Goal: Use online tool/utility: Use online tool/utility

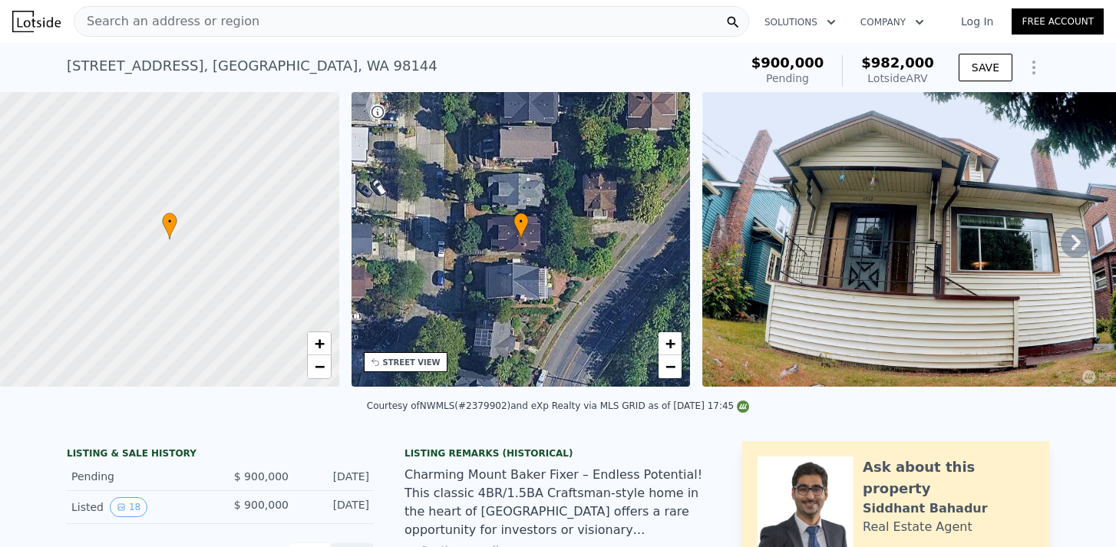
click at [1040, 74] on icon "Show Options" at bounding box center [1034, 67] width 18 height 18
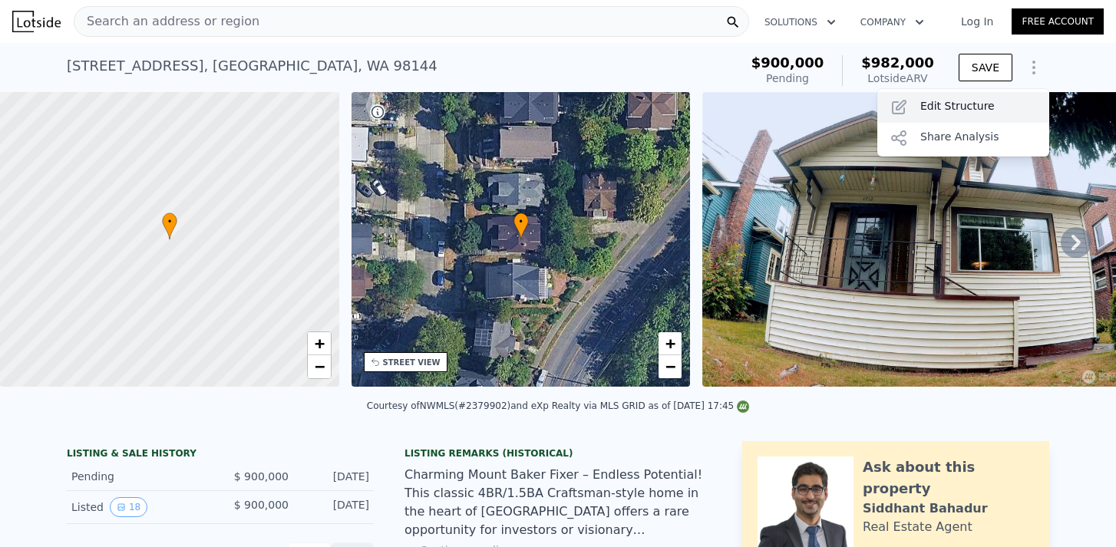
click at [1006, 104] on div "Edit Structure" at bounding box center [963, 107] width 172 height 31
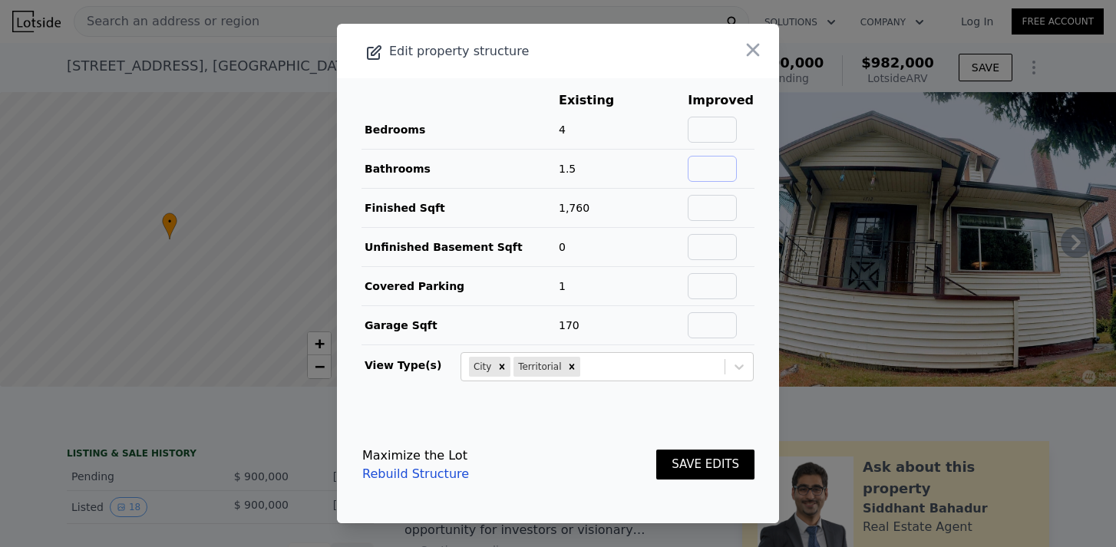
click at [705, 161] on input "text" at bounding box center [712, 169] width 49 height 26
type input "2.5"
click at [732, 461] on button "SAVE EDITS" at bounding box center [705, 465] width 98 height 30
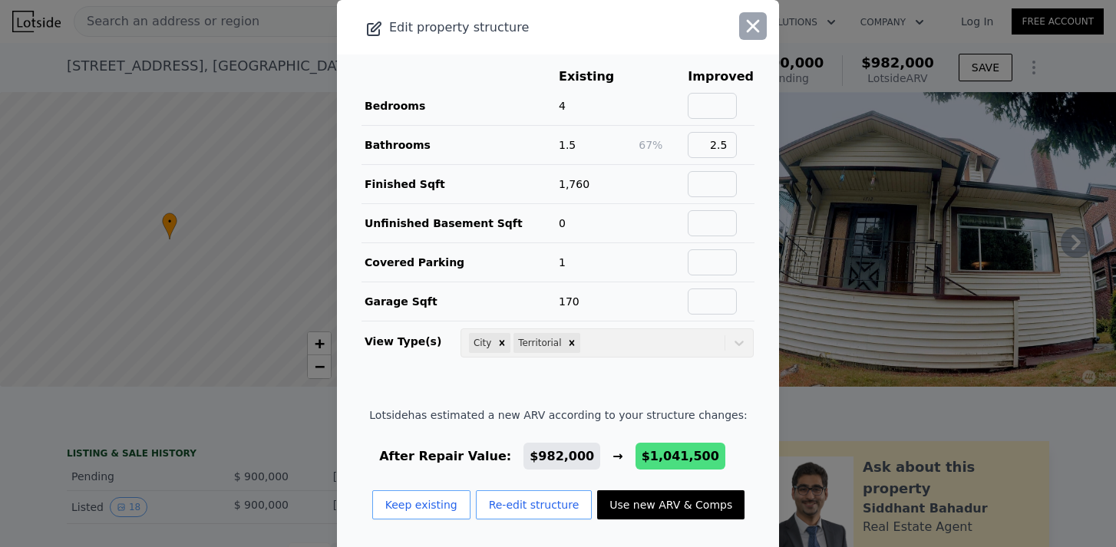
click at [749, 27] on icon "button" at bounding box center [752, 25] width 21 height 21
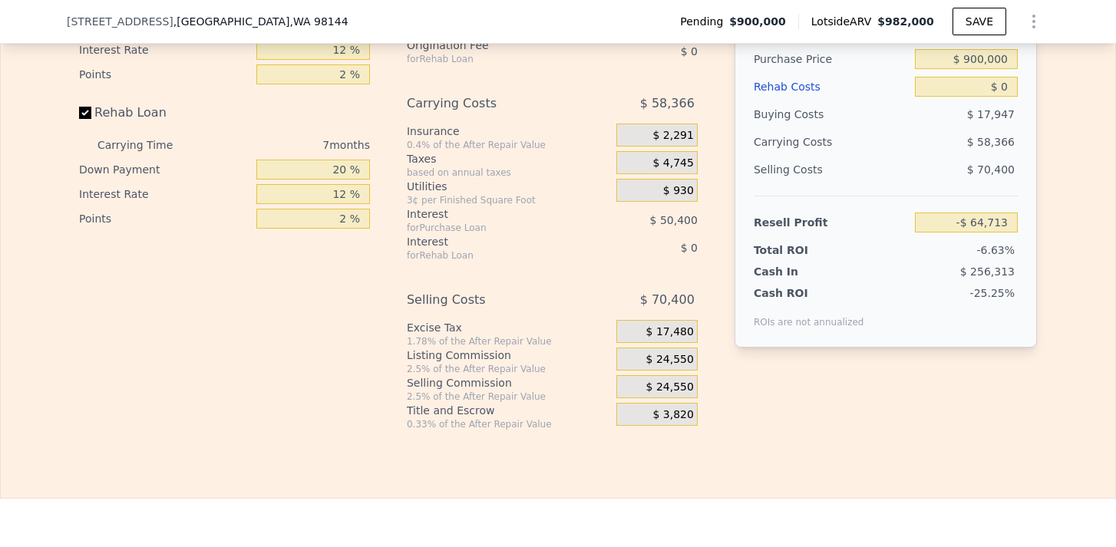
scroll to position [2487, 0]
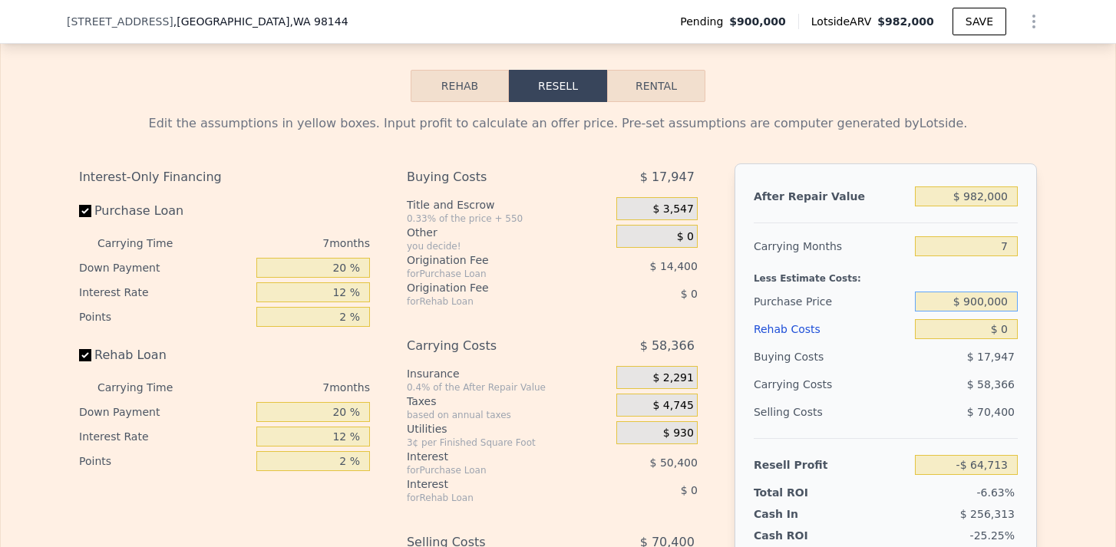
drag, startPoint x: 952, startPoint y: 299, endPoint x: 1040, endPoint y: 295, distance: 88.4
click at [1040, 294] on div "Edit the assumptions in yellow boxes. Input profit to calculate an offer price.…" at bounding box center [558, 387] width 983 height 571
drag, startPoint x: 941, startPoint y: 198, endPoint x: 1054, endPoint y: 195, distance: 112.9
click at [1055, 197] on div "Edit the assumptions in yellow boxes. Input profit to calculate an offer price.…" at bounding box center [558, 387] width 1115 height 571
type input "$ 1"
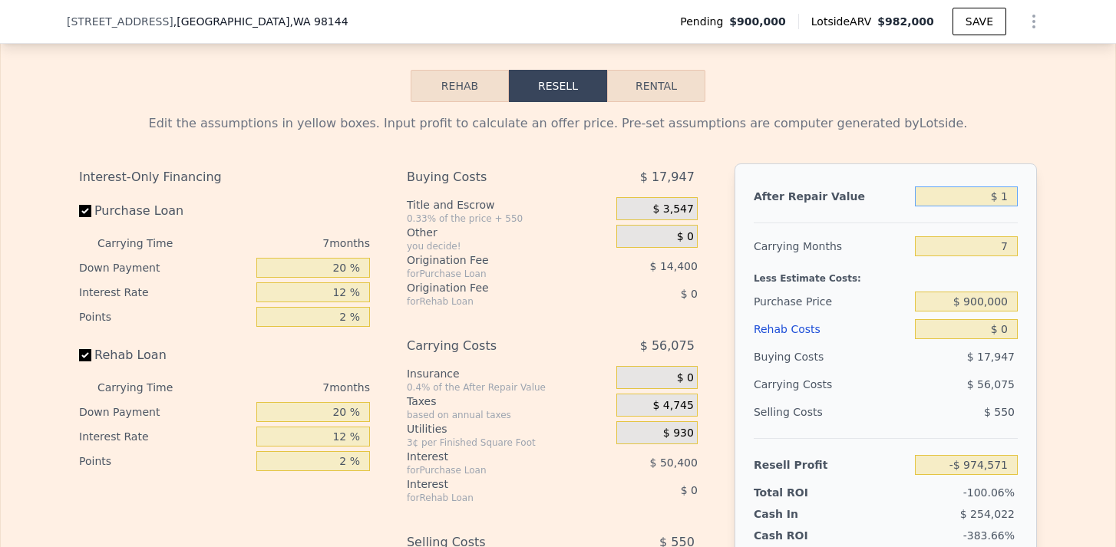
type input "-$ 974,571"
type input "$ 12"
type input "-$ 974,560"
type input "$ 120"
type input "-$ 974,460"
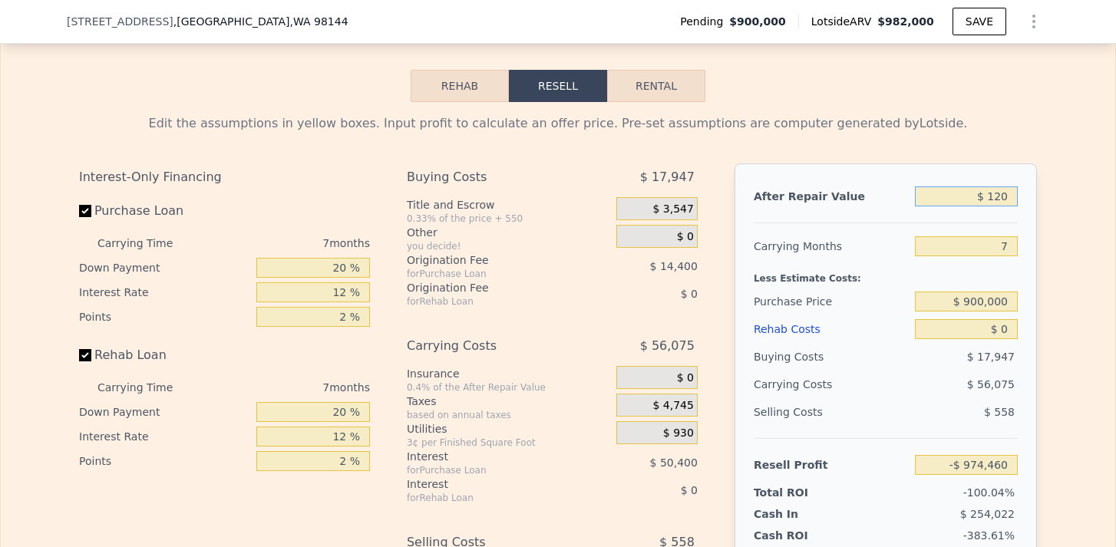
type input "$ 1,200"
type input "-$ 973,460"
type input "$ 12,000"
type input "-$ 963,454"
type input "$ 120,000"
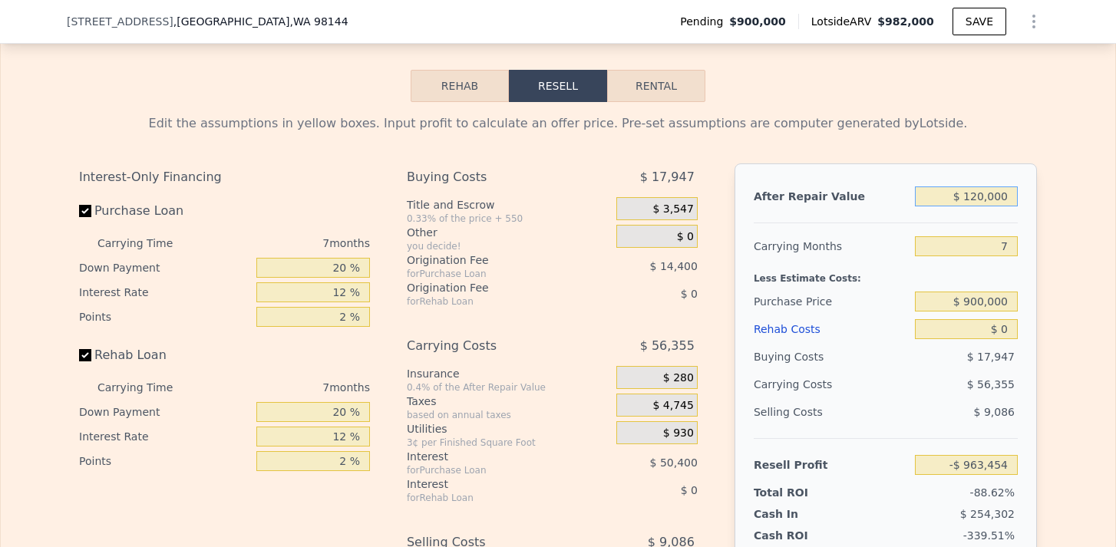
type input "-$ 863,388"
type input "$ 1,200,000"
type input "$ 137,272"
type input "$ 1,200,000"
drag, startPoint x: 958, startPoint y: 324, endPoint x: 1075, endPoint y: 322, distance: 116.7
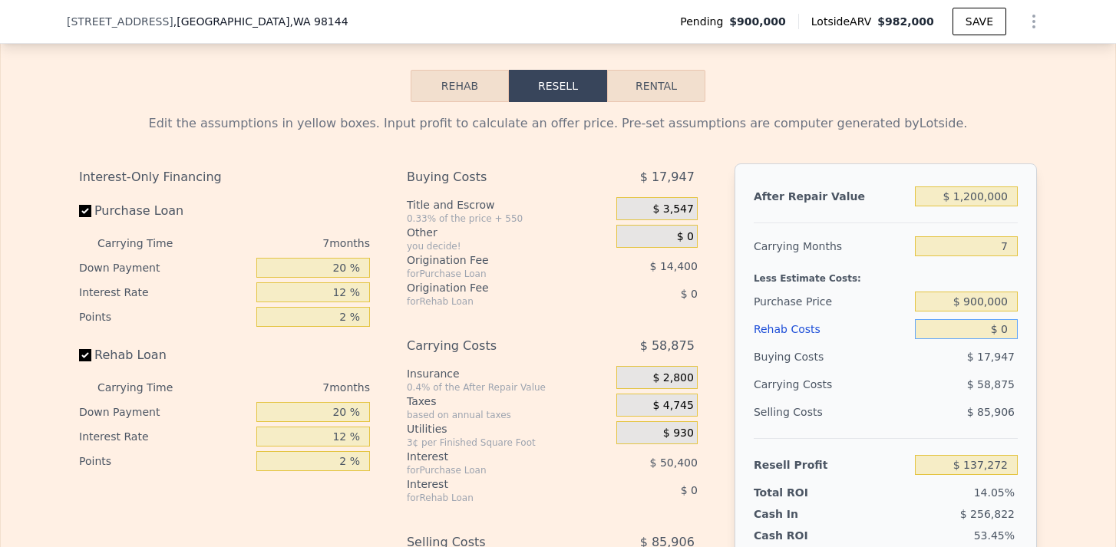
click at [1079, 326] on div "Edit the assumptions in yellow boxes. Input profit to calculate an offer price.…" at bounding box center [558, 387] width 1115 height 571
type input "$ 2"
type input "$ 137,270"
type input "$ 20"
type input "$ 137,252"
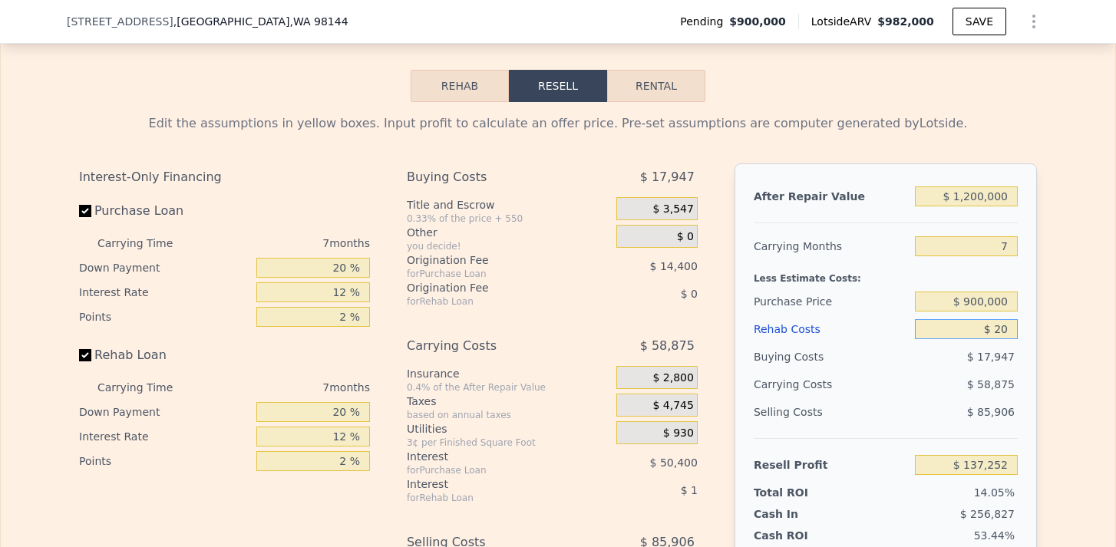
type input "$ 200"
type input "$ 137,055"
type input "$ 2,000"
type input "$ 135,128"
type input "$ 20,000"
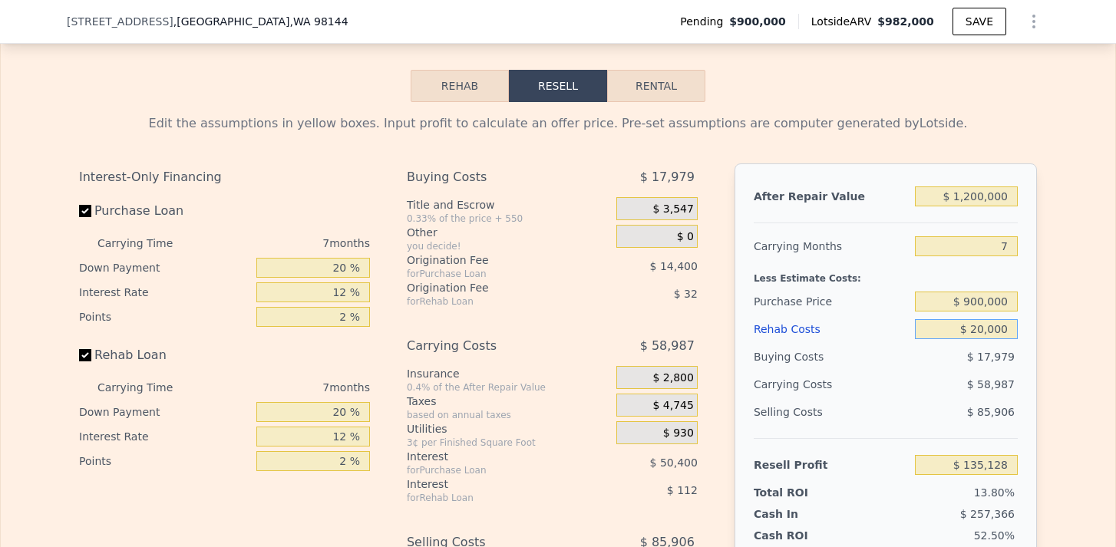
type input "$ 115,832"
type input "$ 200,000"
type input "-$ 77,128"
type input "$ 200,000"
click at [969, 299] on input "$ 900,000" at bounding box center [966, 302] width 103 height 20
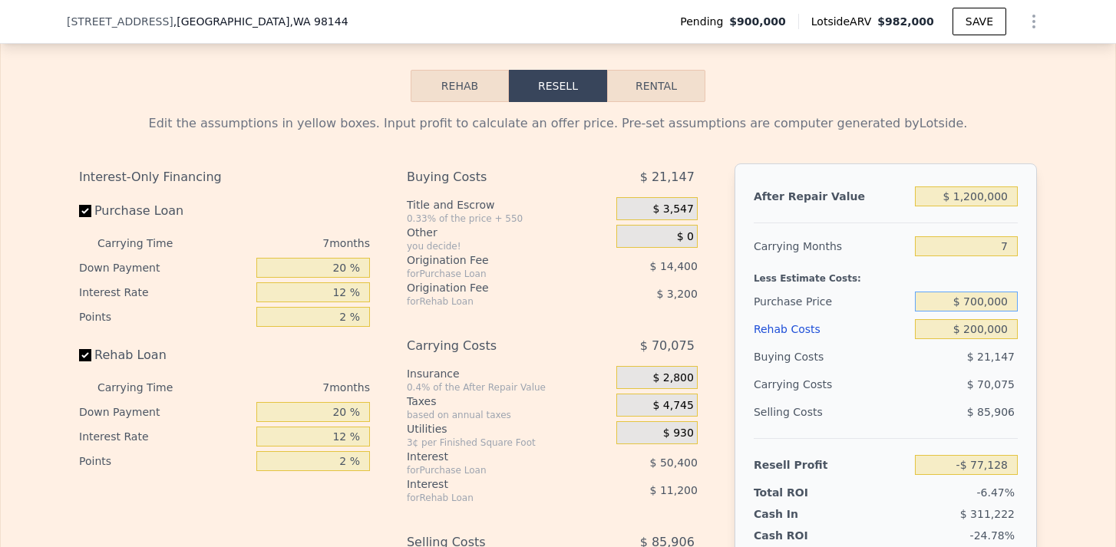
type input "$ 700,000"
type input "$ 137,938"
click at [1054, 328] on div "Edit the assumptions in yellow boxes. Input profit to calculate an offer price.…" at bounding box center [558, 387] width 1115 height 571
click at [1045, 326] on div "Edit the assumptions in yellow boxes. Input profit to calculate an offer price.…" at bounding box center [558, 387] width 983 height 571
drag, startPoint x: 1001, startPoint y: 250, endPoint x: 1011, endPoint y: 250, distance: 10.0
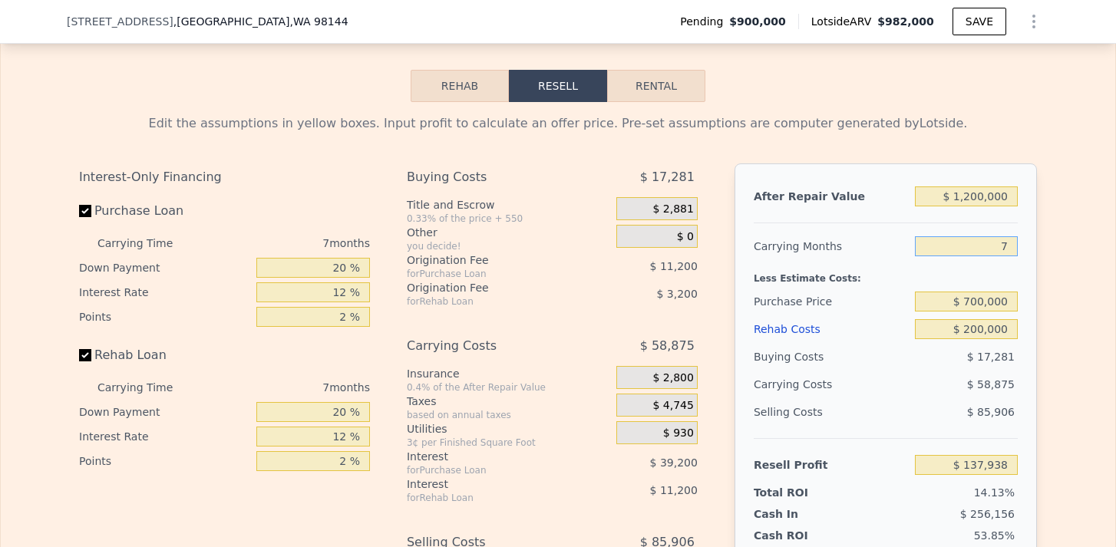
click at [1011, 250] on input "7" at bounding box center [966, 246] width 103 height 20
type input "9"
type input "$ 121,117"
type input "9"
click at [1043, 263] on div "Edit the assumptions in yellow boxes. Input profit to calculate an offer price.…" at bounding box center [558, 387] width 983 height 571
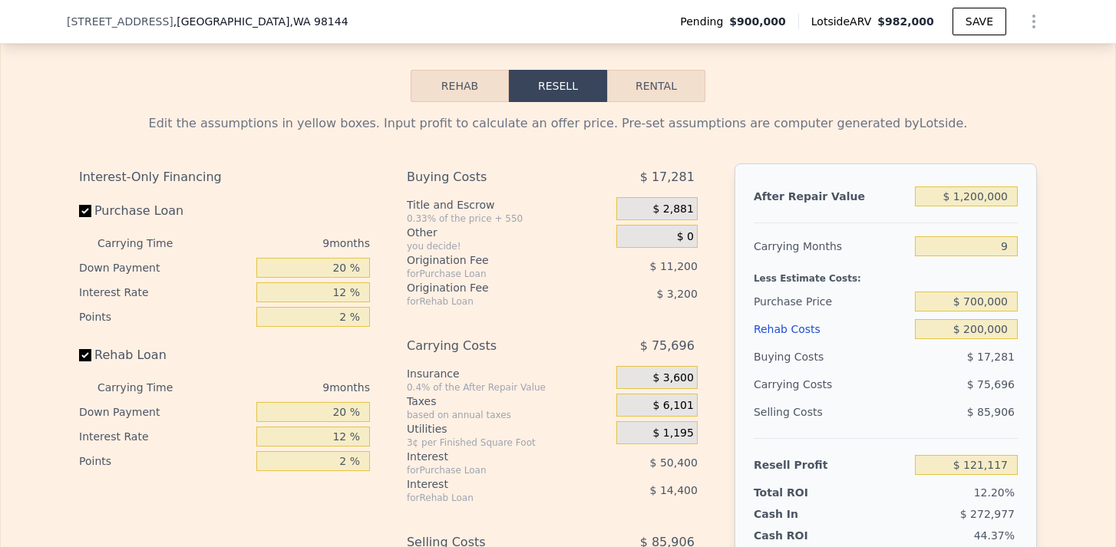
click at [1052, 319] on div "Edit the assumptions in yellow boxes. Input profit to calculate an offer price.…" at bounding box center [558, 387] width 1115 height 571
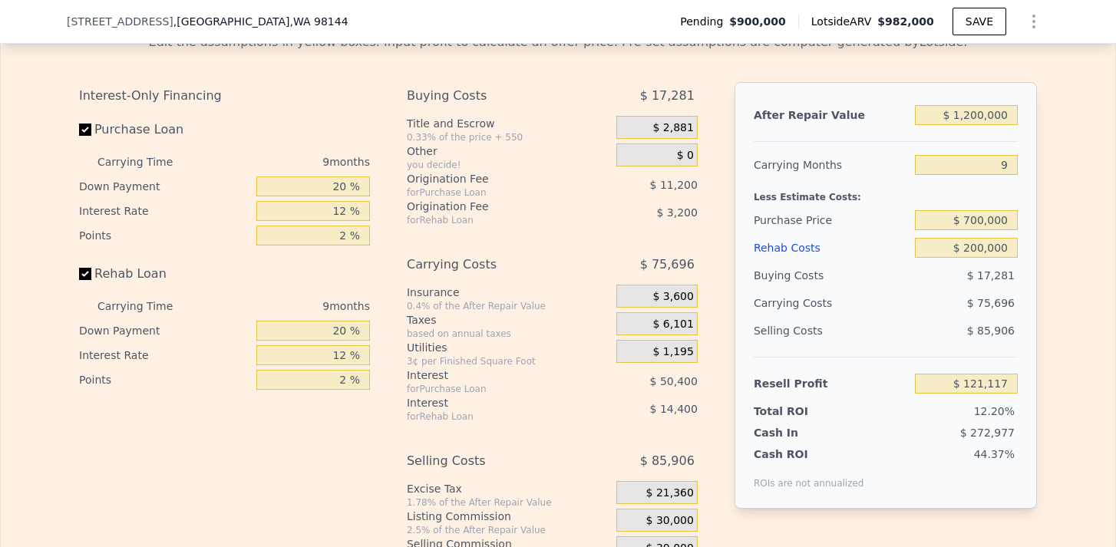
scroll to position [2570, 0]
click at [1052, 319] on div "Edit the assumptions in yellow boxes. Input profit to calculate an offer price.…" at bounding box center [558, 304] width 1115 height 571
click at [1046, 318] on div "Edit the assumptions in yellow boxes. Input profit to calculate an offer price.…" at bounding box center [558, 304] width 983 height 571
click at [1040, 309] on div "Edit the assumptions in yellow boxes. Input profit to calculate an offer price.…" at bounding box center [558, 304] width 983 height 571
type input "$ 982,000"
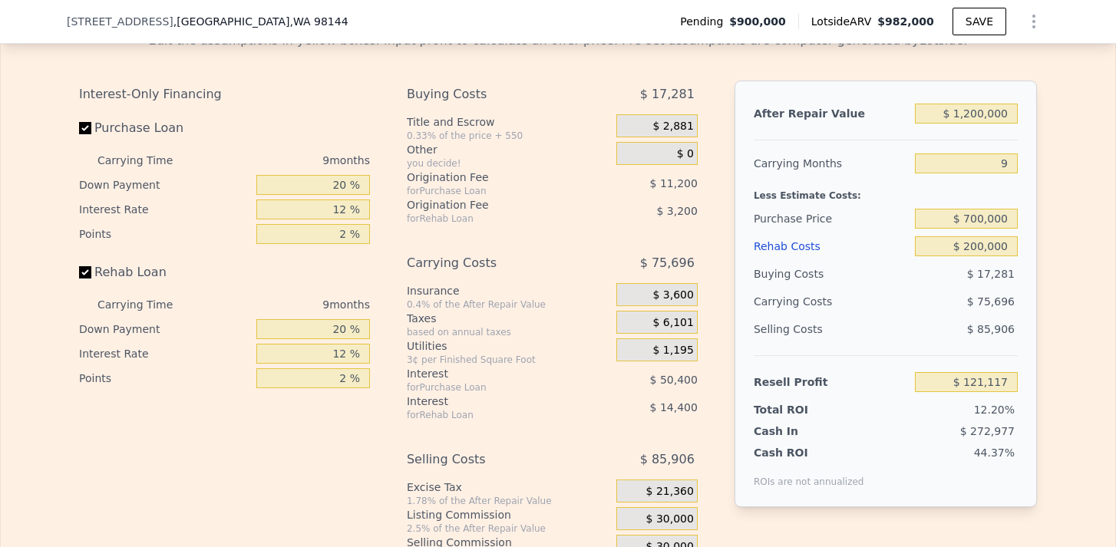
type input "7"
type input "$ 0"
type input "-$ 64,713"
drag, startPoint x: 945, startPoint y: 108, endPoint x: 1049, endPoint y: 108, distance: 104.4
click at [1049, 108] on div "Edit the assumptions in yellow boxes. Input profit to calculate an offer price.…" at bounding box center [558, 304] width 1115 height 571
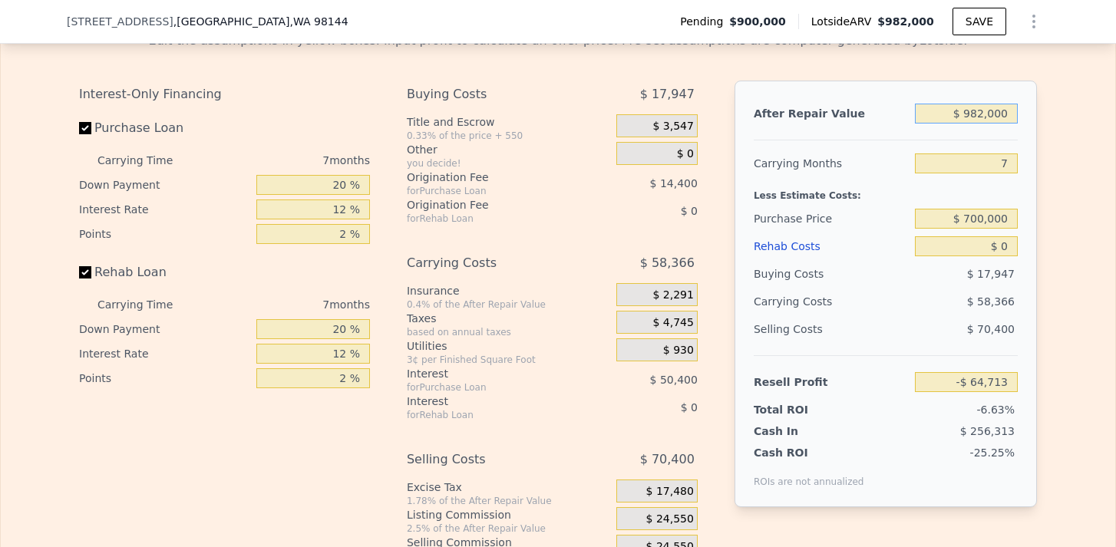
type input "$ 1"
type input "-$ 974,571"
type input "$ 12"
type input "-$ 974,560"
type input "$ 120"
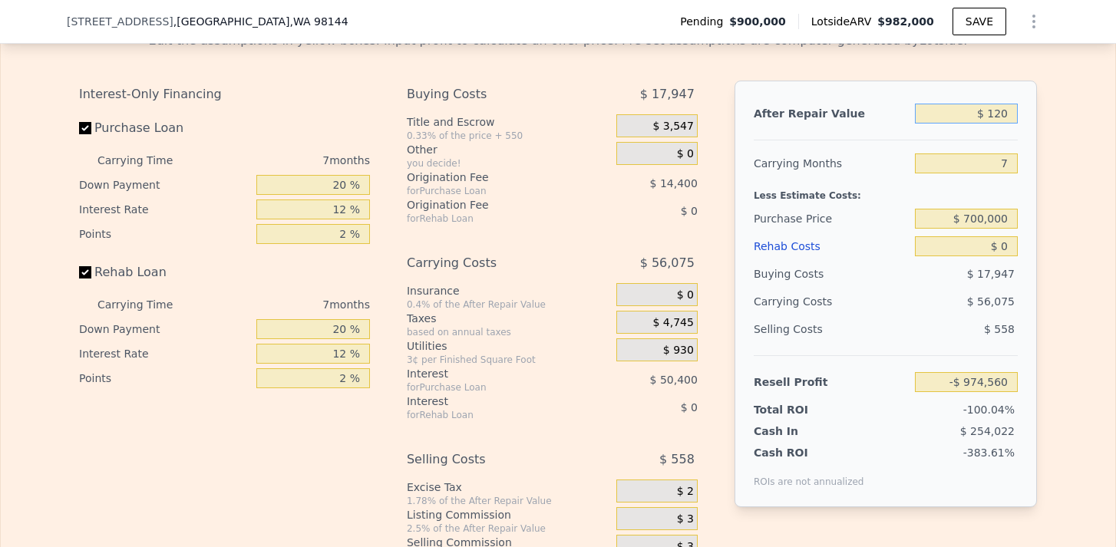
type input "-$ 974,460"
type input "$ 1,200"
type input "-$ 973,460"
type input "$ 12,000"
type input "-$ 963,454"
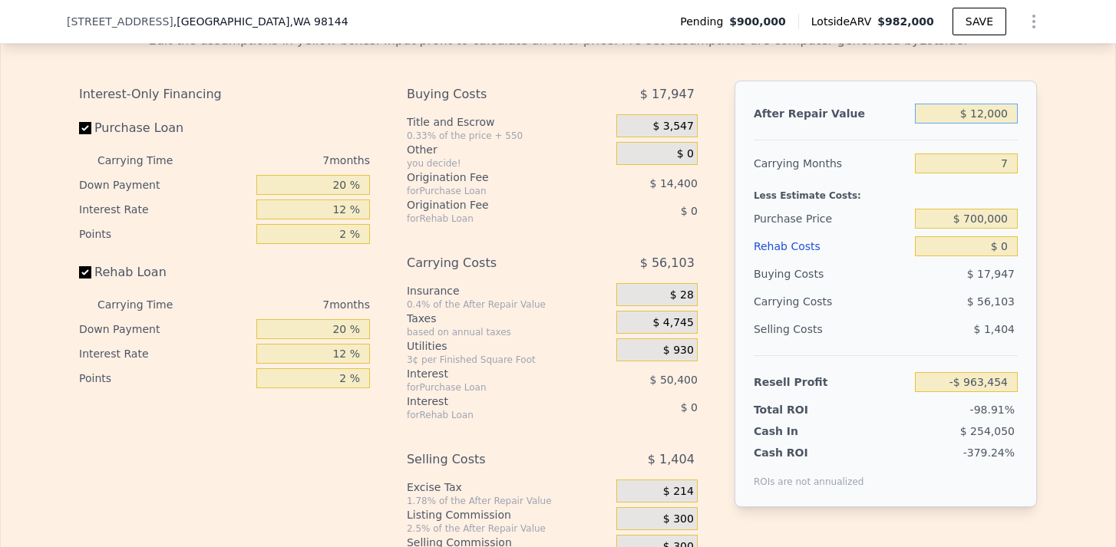
type input "$ 120,000"
type input "-$ 863,388"
type input "$ 1,200,000"
type input "$ 137,272"
type input "$ 1,200,000"
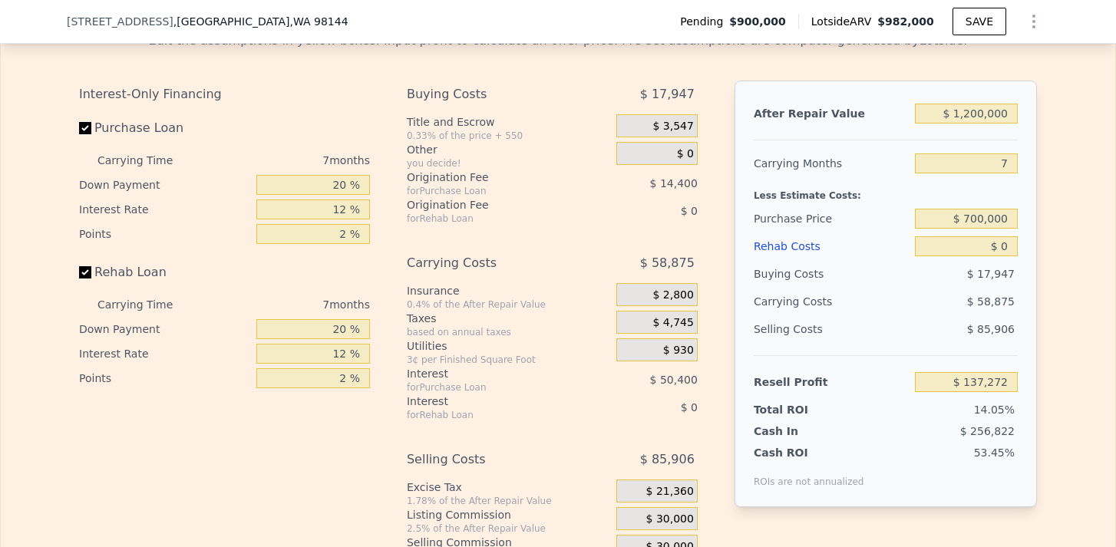
click at [1047, 192] on div "Edit the assumptions in yellow boxes. Input profit to calculate an offer price.…" at bounding box center [558, 304] width 983 height 571
drag, startPoint x: 953, startPoint y: 233, endPoint x: 968, endPoint y: 233, distance: 14.6
click at [968, 233] on div "$ 0" at bounding box center [966, 247] width 103 height 28
drag, startPoint x: 963, startPoint y: 240, endPoint x: 1099, endPoint y: 240, distance: 135.9
click at [1099, 240] on div "Edit the assumptions in yellow boxes. Input profit to calculate an offer price.…" at bounding box center [558, 304] width 1115 height 571
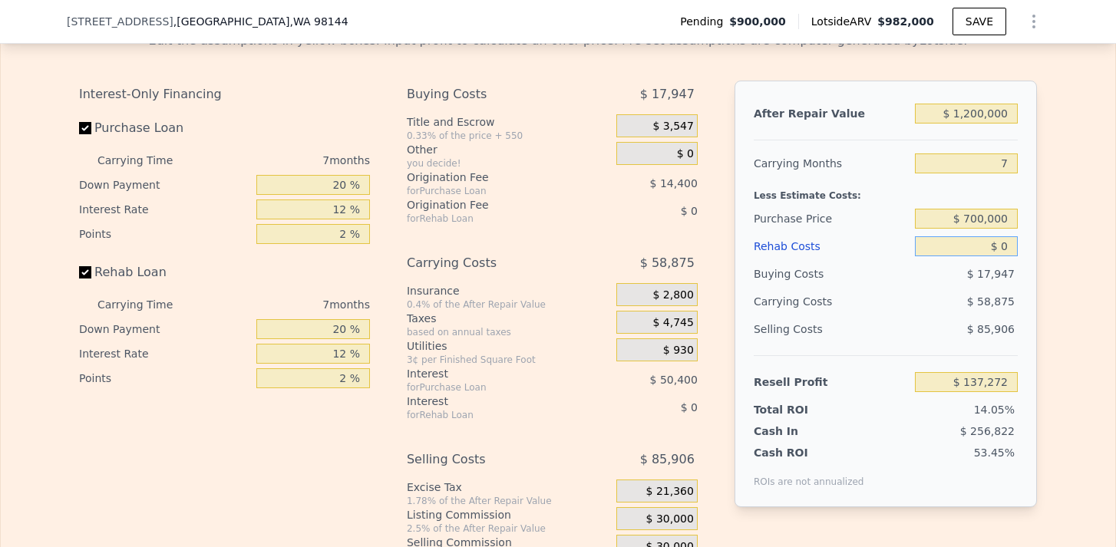
type input "$ 2"
type input "$ 137,270"
type input "$ 20"
type input "$ 137,252"
type input "$ 200"
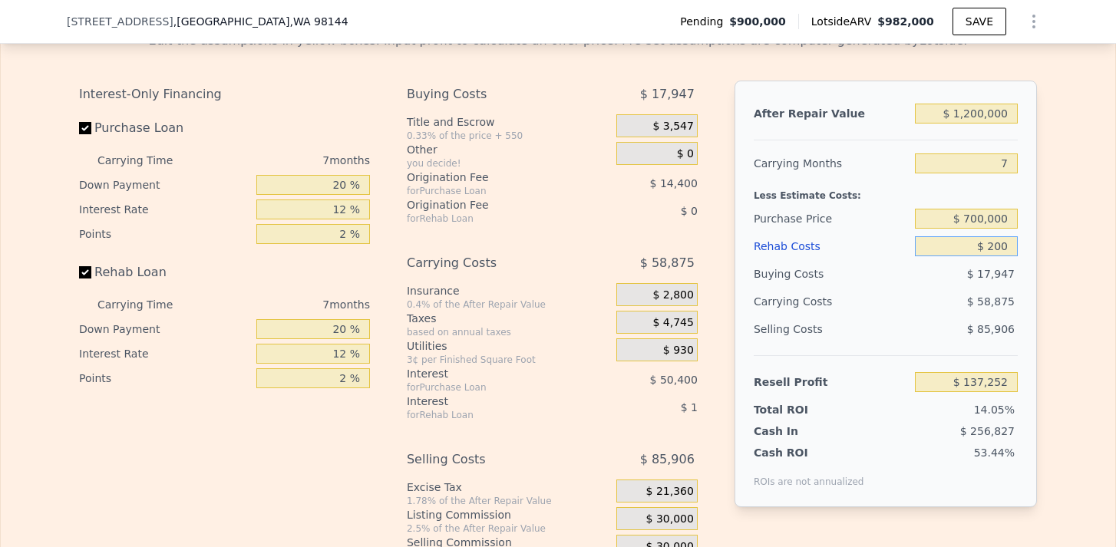
type input "$ 137,055"
type input "$ 2,000"
type input "$ 135,128"
type input "$ 20,000"
type input "$ 115,832"
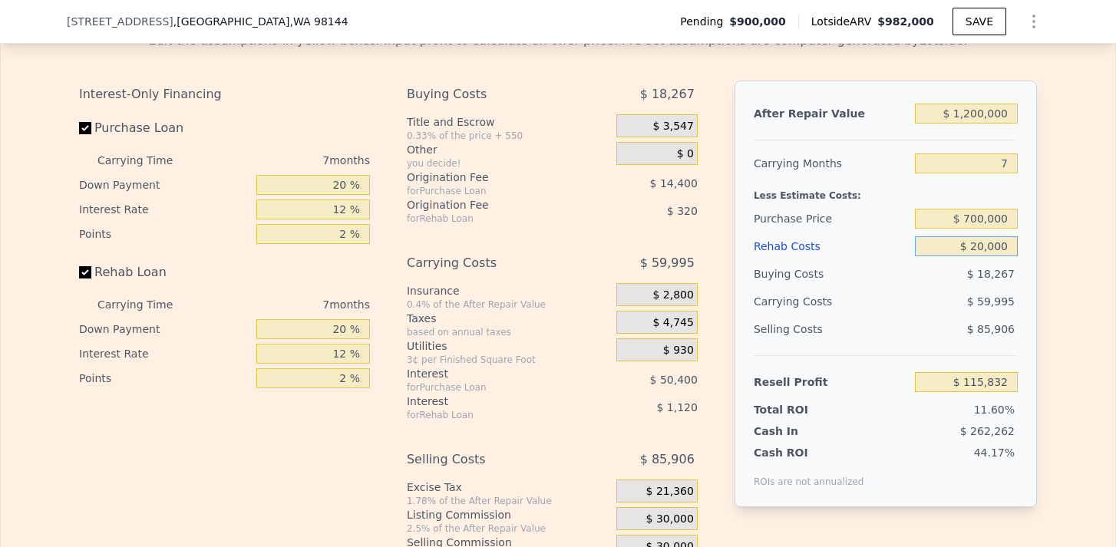
type input "$ 200,000"
type input "-$ 77,128"
type input "$ 200,000"
click at [1093, 251] on div "Edit the assumptions in yellow boxes. Input profit to calculate an offer price.…" at bounding box center [558, 304] width 1115 height 571
click at [1061, 258] on div "Edit the assumptions in yellow boxes. Input profit to calculate an offer price.…" at bounding box center [558, 304] width 1115 height 571
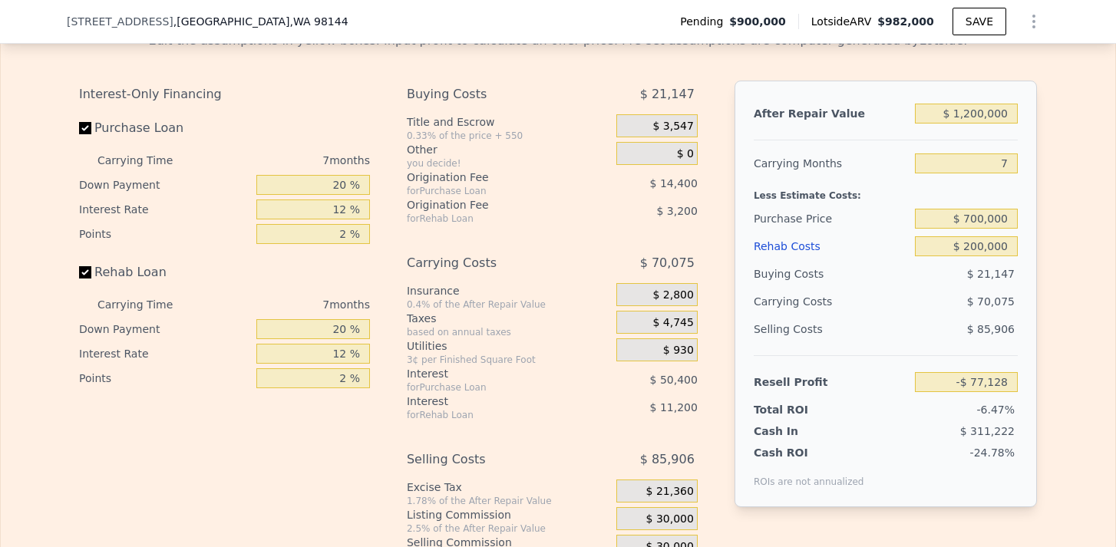
click at [1035, 246] on div "After Repair Value $ 1,200,000 Carrying Months 7 Less Estimate Costs: Purchase …" at bounding box center [886, 294] width 302 height 427
click at [1013, 245] on input "$ 200,000" at bounding box center [966, 246] width 103 height 20
click at [1013, 220] on input "$ 700,000" at bounding box center [966, 219] width 103 height 20
type input "$ 700,000"
click at [1019, 223] on div "After Repair Value $ 1,200,000 Carrying Months 7 Less Estimate Costs: Purchase …" at bounding box center [886, 294] width 302 height 427
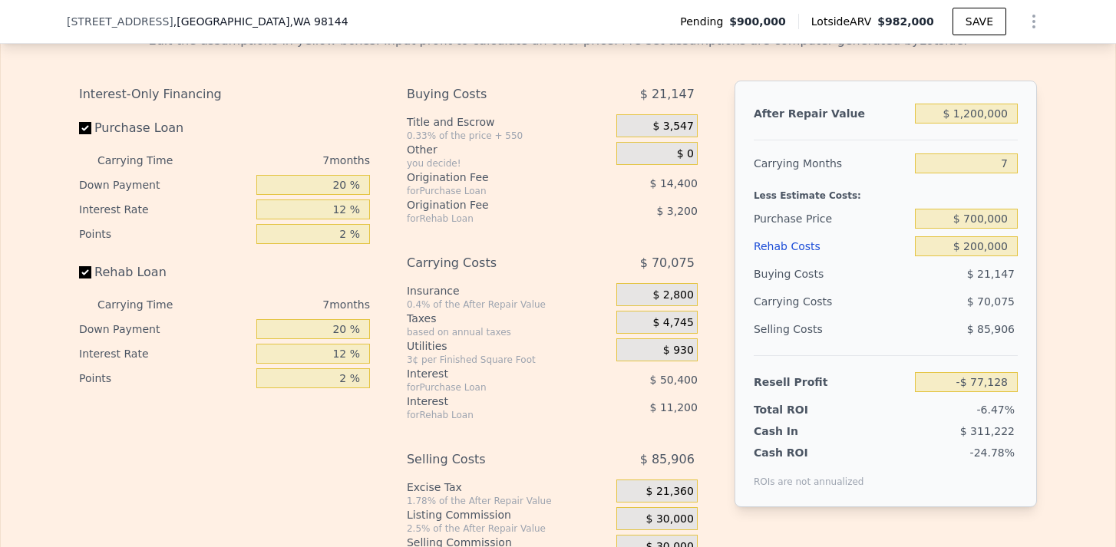
type input "$ 137,938"
click at [1039, 255] on div "Edit the assumptions in yellow boxes. Input profit to calculate an offer price.…" at bounding box center [558, 304] width 983 height 571
drag, startPoint x: 995, startPoint y: 159, endPoint x: 1029, endPoint y: 160, distance: 33.8
click at [1016, 159] on input "7" at bounding box center [966, 164] width 103 height 20
type input "9"
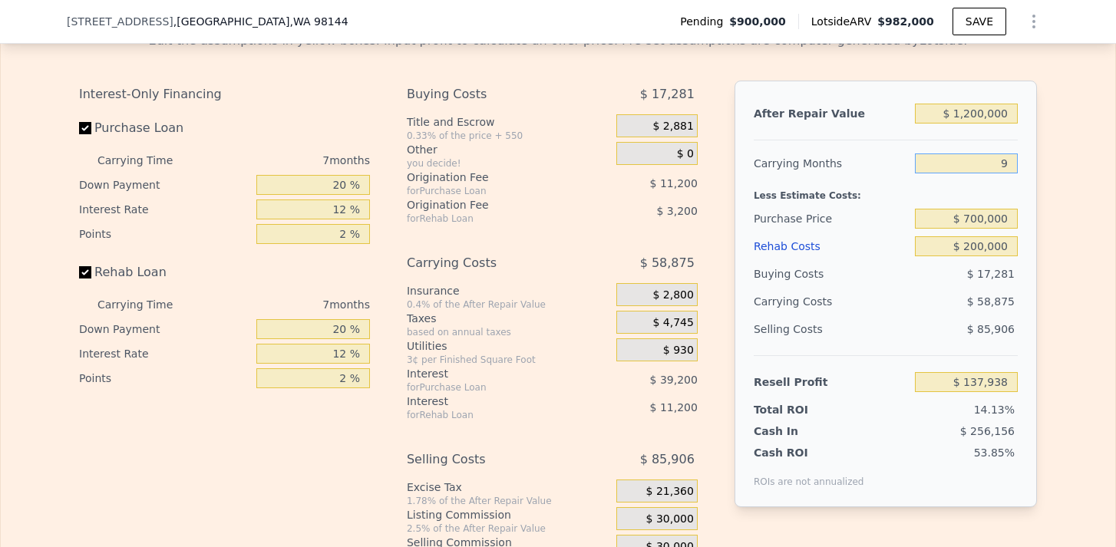
type input "$ 121,117"
type input "9"
click at [1037, 179] on div "Edit the assumptions in yellow boxes. Input profit to calculate an offer price.…" at bounding box center [558, 304] width 983 height 571
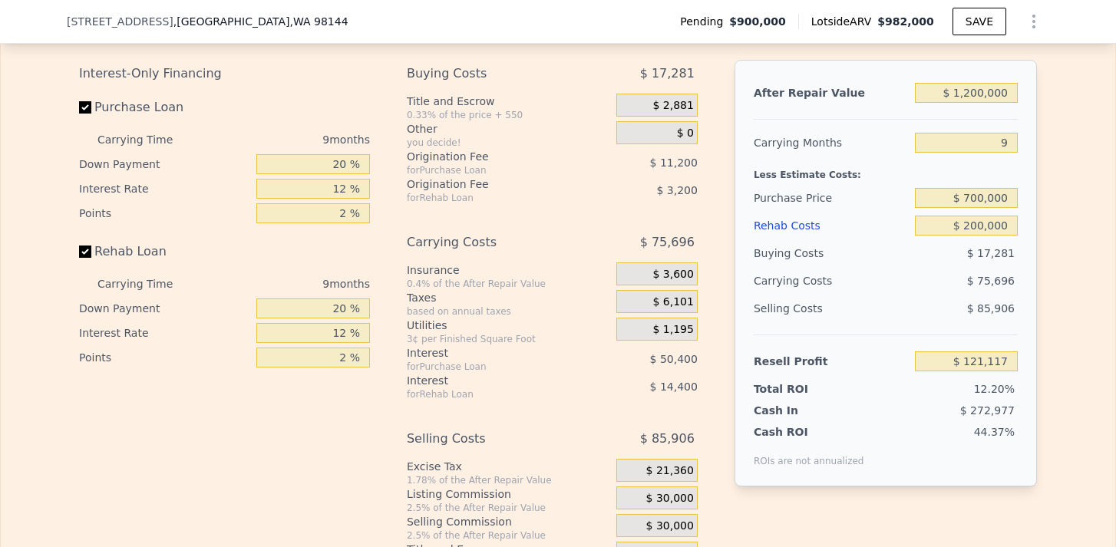
scroll to position [2592, 0]
type input "$ 982,000"
type input "7"
type input "$ 0"
type input "-$ 64,713"
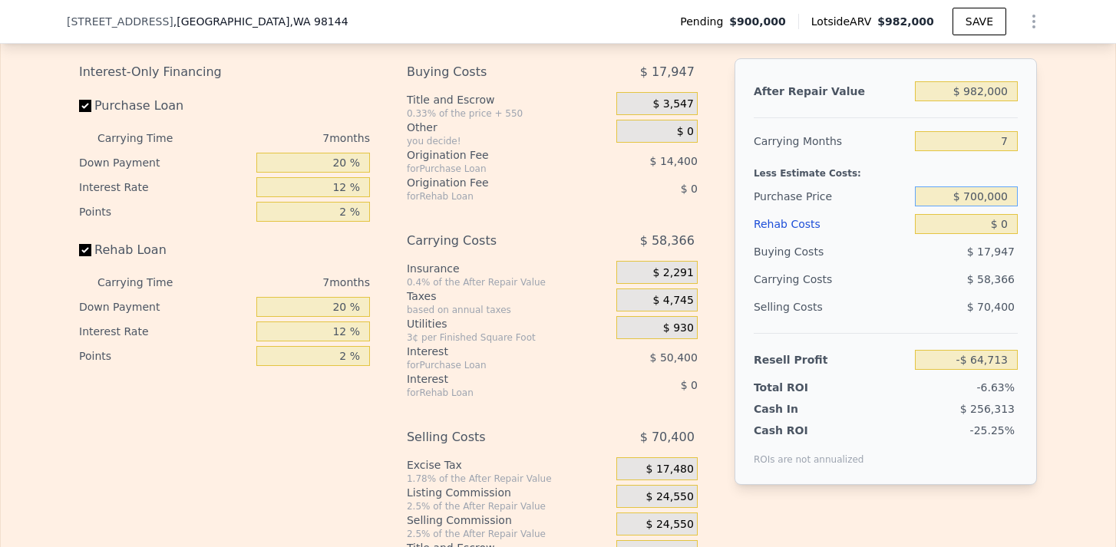
drag, startPoint x: 965, startPoint y: 194, endPoint x: 1038, endPoint y: 200, distance: 73.2
click at [1038, 200] on div "Edit the assumptions in yellow boxes. Input profit to calculate an offer price.…" at bounding box center [558, 282] width 983 height 571
type input "$ 680,000"
type input "$ 171,860"
click at [1043, 217] on div "Edit the assumptions in yellow boxes. Input profit to calculate an offer price.…" at bounding box center [558, 282] width 983 height 571
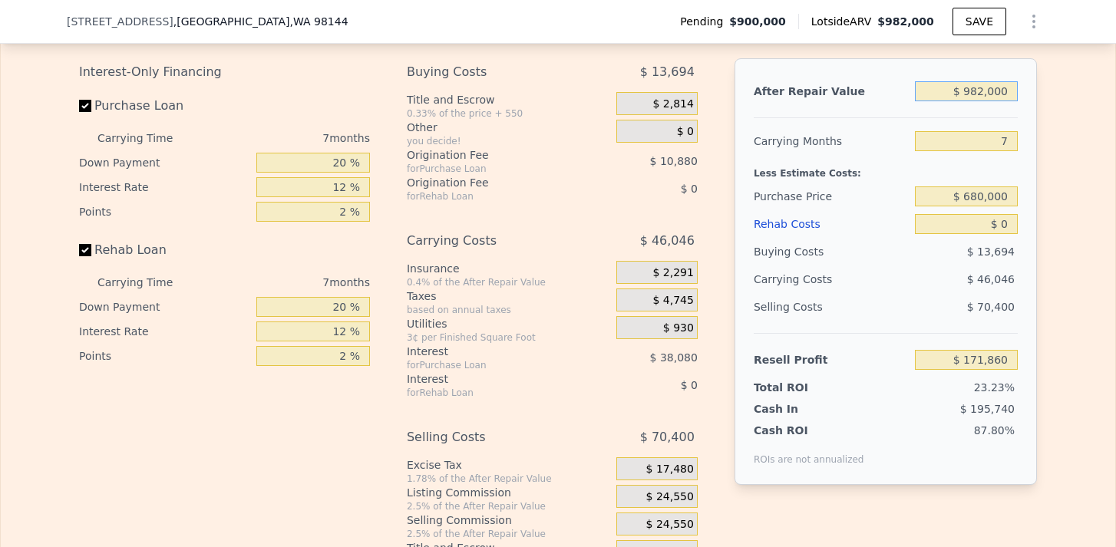
drag, startPoint x: 947, startPoint y: 91, endPoint x: 1094, endPoint y: 91, distance: 147.4
click at [1094, 91] on div "Edit the assumptions in yellow boxes. Input profit to calculate an offer price.…" at bounding box center [558, 282] width 1115 height 571
type input "$ 1"
type input "-$ 737,998"
type input "$ 12"
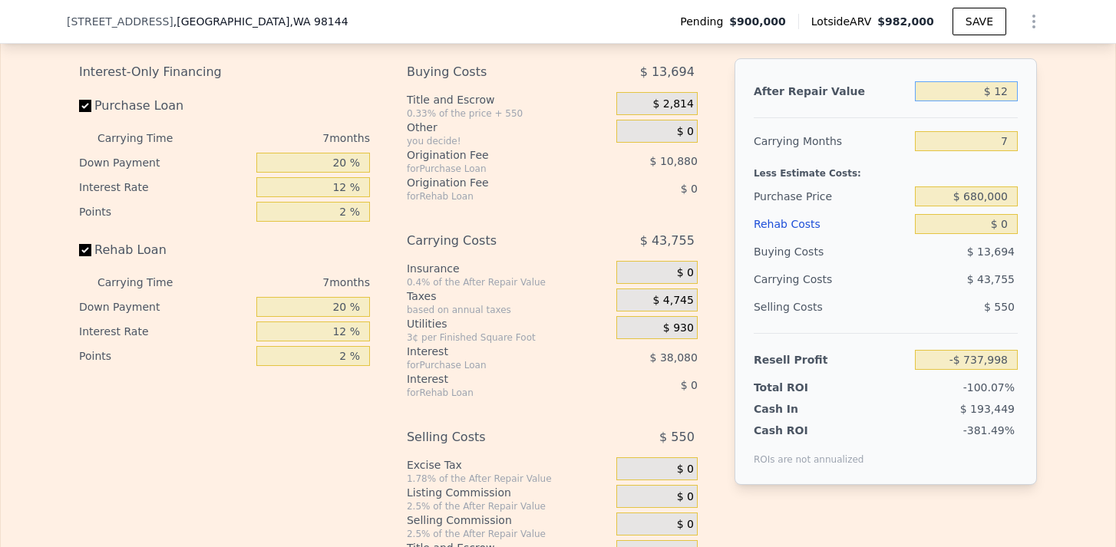
type input "-$ 737,987"
type input "$ 120"
type input "-$ 737,887"
type input "$ 1,200"
type input "-$ 736,887"
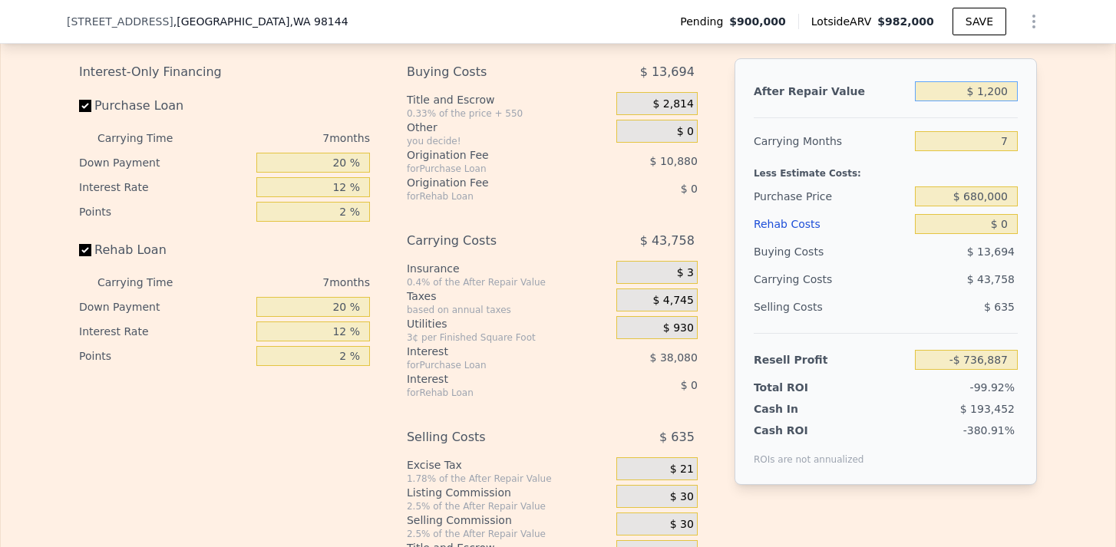
type input "$ 12,000"
type input "-$ 726,881"
type input "$ 120,000"
type input "-$ 626,815"
type input "$ 1,200,000"
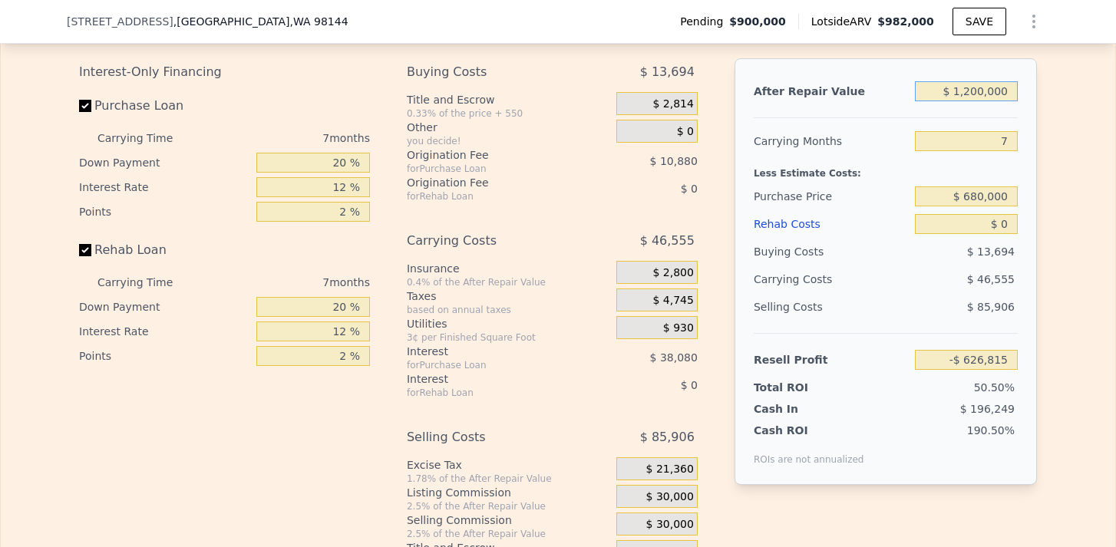
type input "$ 373,845"
type input "$ 1,200,000"
click at [1075, 137] on div "Edit the assumptions in yellow boxes. Input profit to calculate an offer price.…" at bounding box center [558, 282] width 1115 height 571
click at [1005, 147] on input "7" at bounding box center [966, 141] width 103 height 20
type input "9"
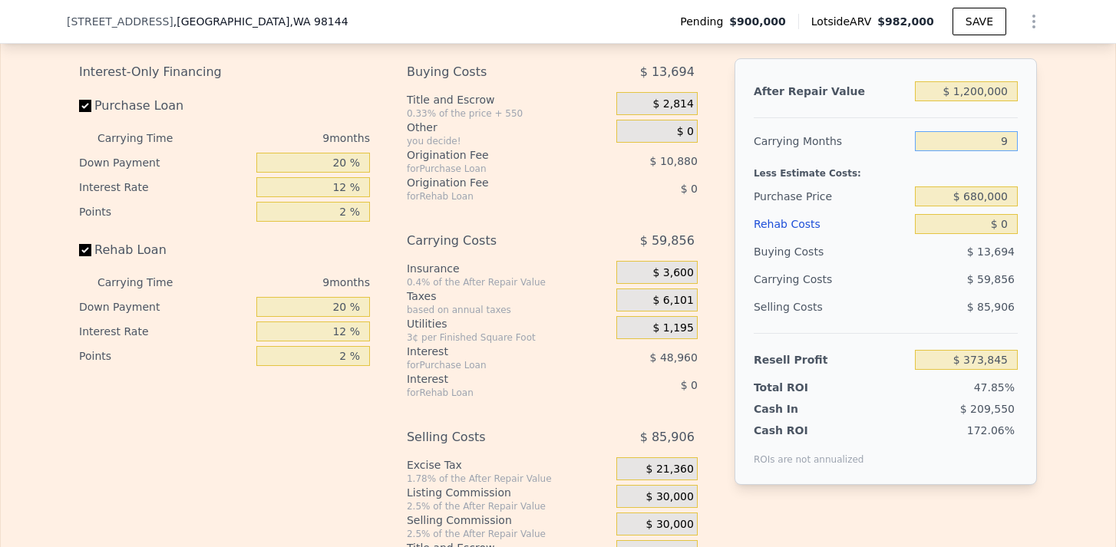
type input "$ 360,544"
type input "9"
click at [1041, 169] on div "Edit the assumptions in yellow boxes. Input profit to calculate an offer price.…" at bounding box center [558, 282] width 983 height 571
drag, startPoint x: 973, startPoint y: 222, endPoint x: 1065, endPoint y: 222, distance: 92.1
click at [1065, 222] on div "Edit the assumptions in yellow boxes. Input profit to calculate an offer price.…" at bounding box center [558, 282] width 1115 height 571
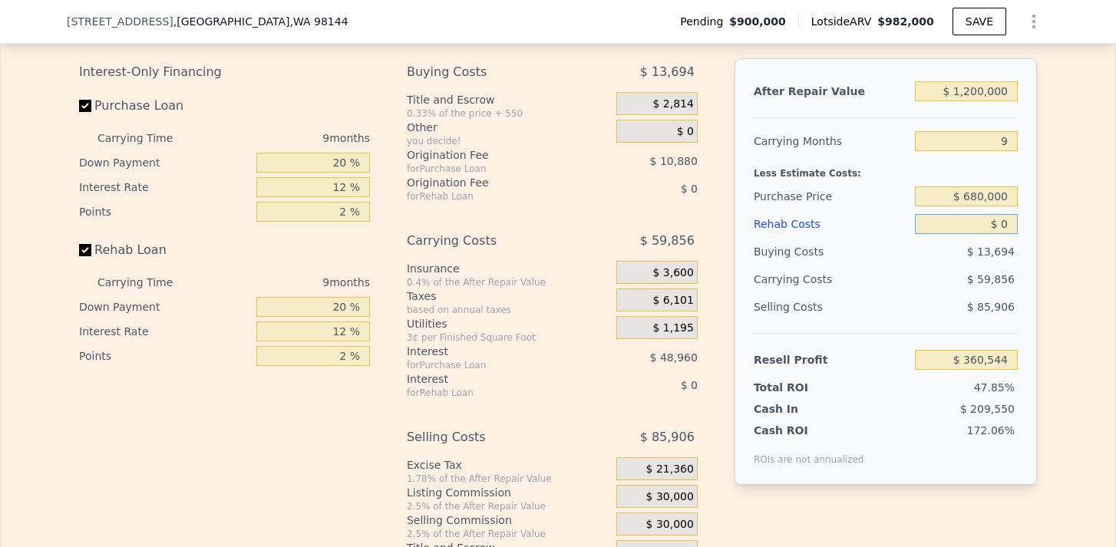
type input "$ 2"
type input "$ 360,542"
type input "$ 20"
type input "$ 360,524"
type input "$ 200"
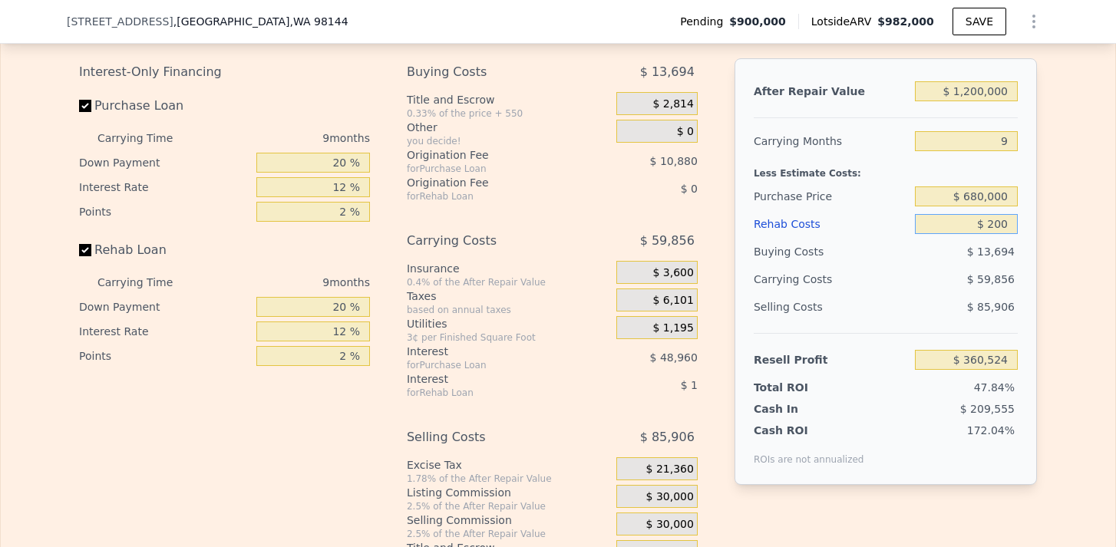
type input "$ 360,323"
type input "$ 2,000"
type input "$ 358,368"
type input "$ 20,000"
type input "$ 338,784"
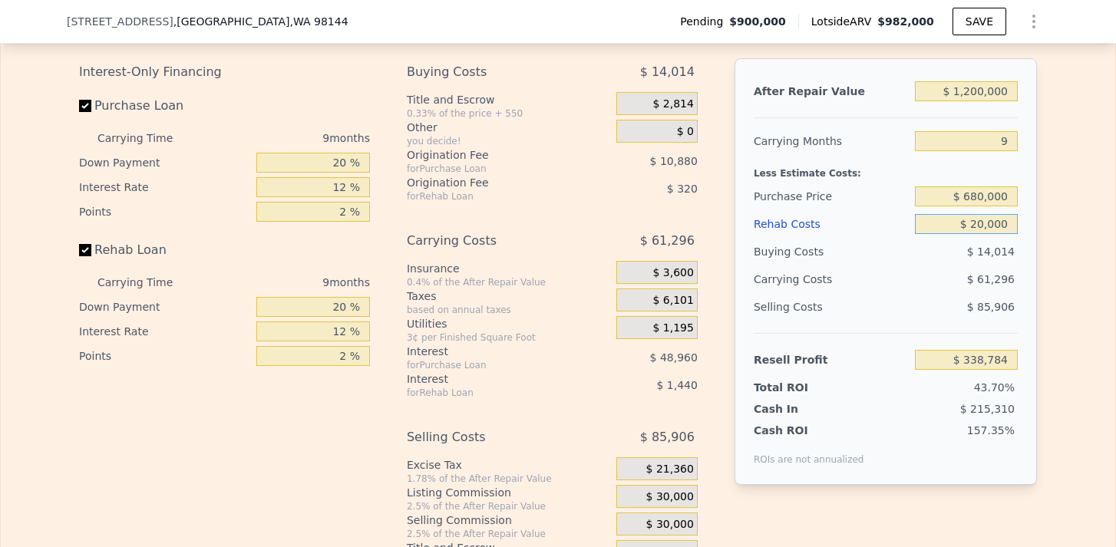
type input "$ 200,000"
type input "$ 142,944"
type input "$ 200,000"
click at [1076, 240] on div "Edit the assumptions in yellow boxes. Input profit to calculate an offer price.…" at bounding box center [558, 282] width 1115 height 571
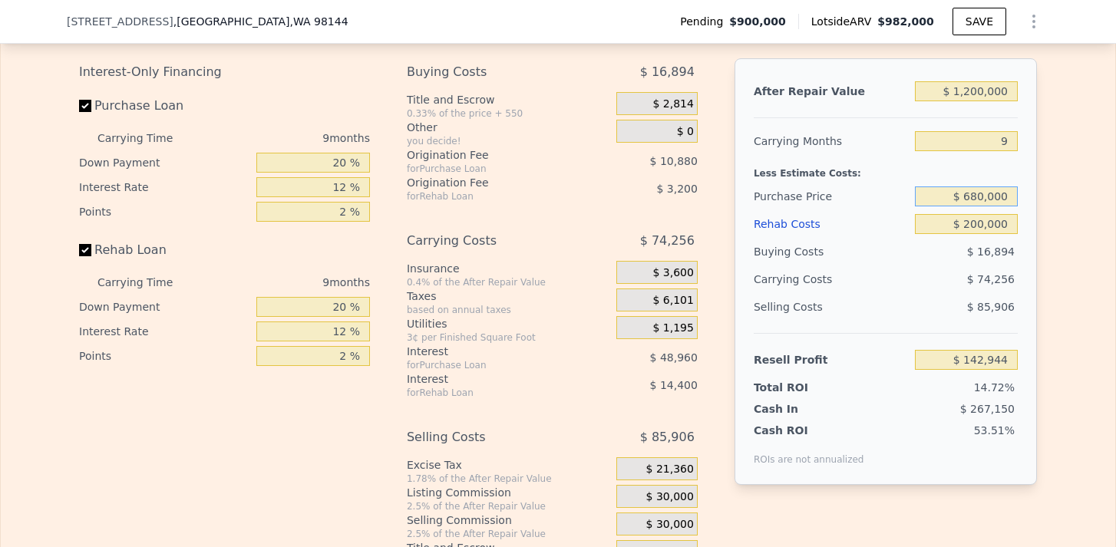
drag, startPoint x: 974, startPoint y: 194, endPoint x: 985, endPoint y: 193, distance: 10.9
click at [985, 193] on input "$ 680,000" at bounding box center [966, 197] width 103 height 20
type input "$ 675,000"
type input "$ 148,400"
click at [1034, 220] on div "After Repair Value $ 1,200,000 Carrying Months 9 Less Estimate Costs: Purchase …" at bounding box center [886, 271] width 302 height 427
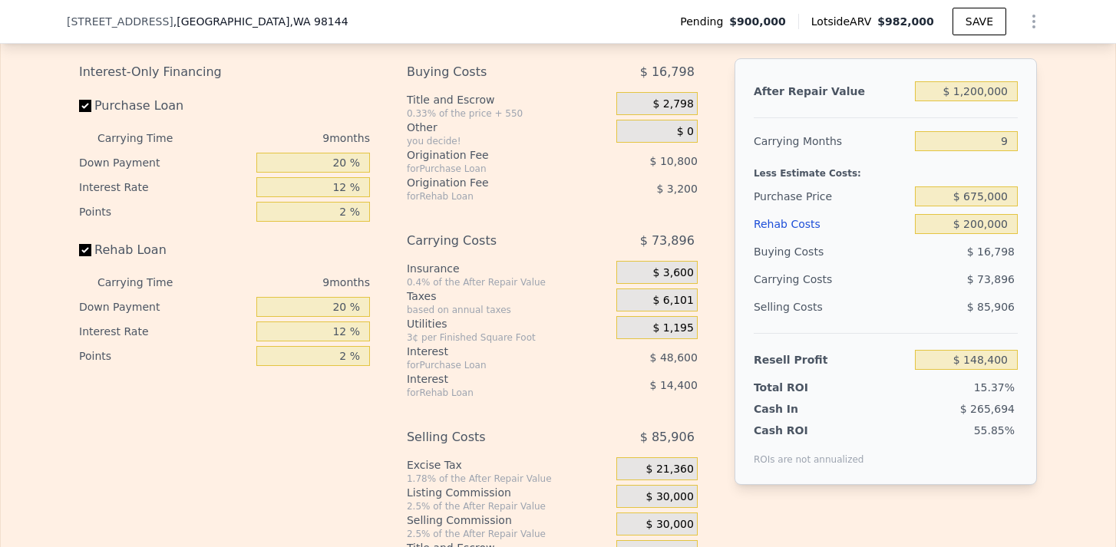
type input "$ 982,000"
type input "7"
type input "$ 0"
type input "-$ 64,713"
